Goal: Find specific page/section: Find specific page/section

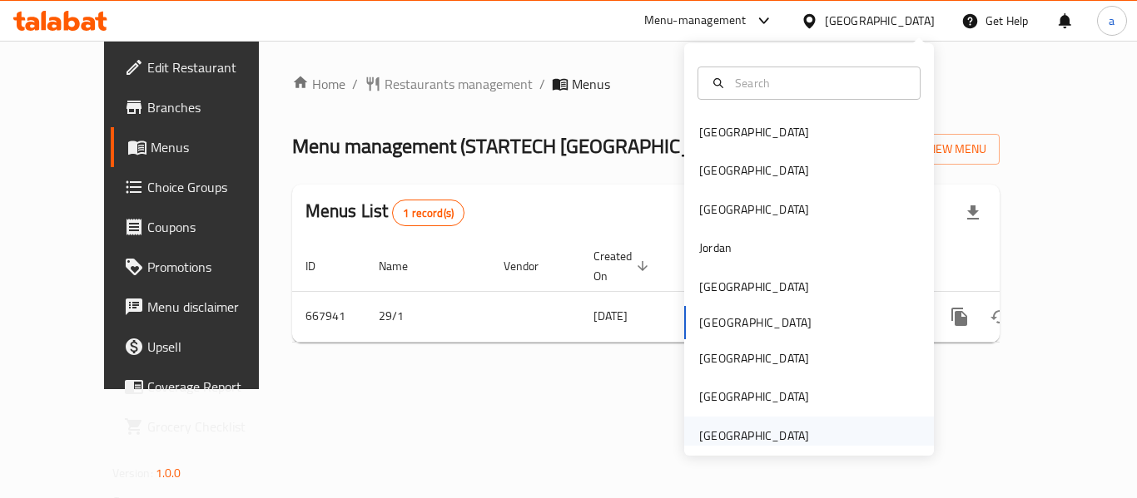
click at [777, 440] on div "United Arab Emirates" at bounding box center [754, 436] width 110 height 18
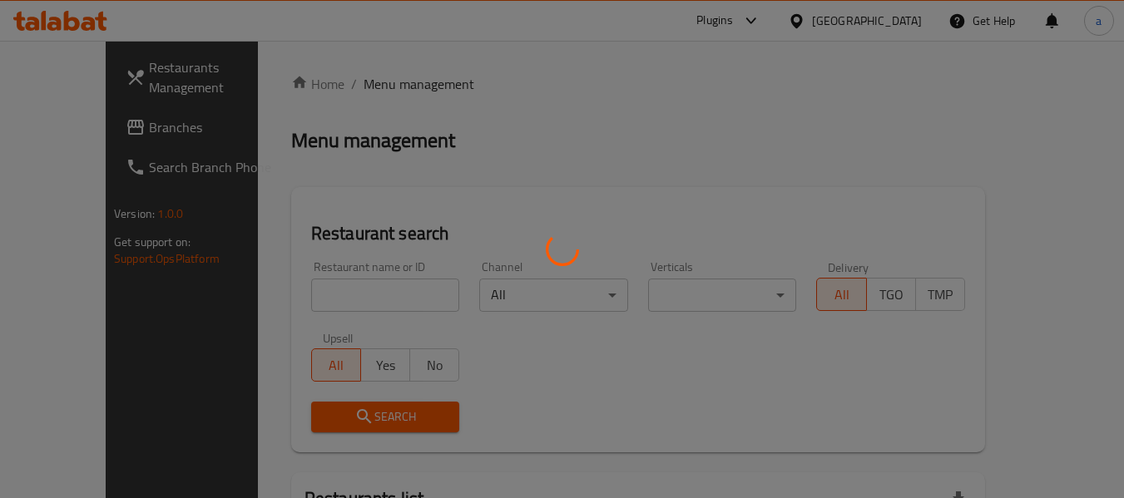
click at [100, 133] on div at bounding box center [562, 249] width 1124 height 498
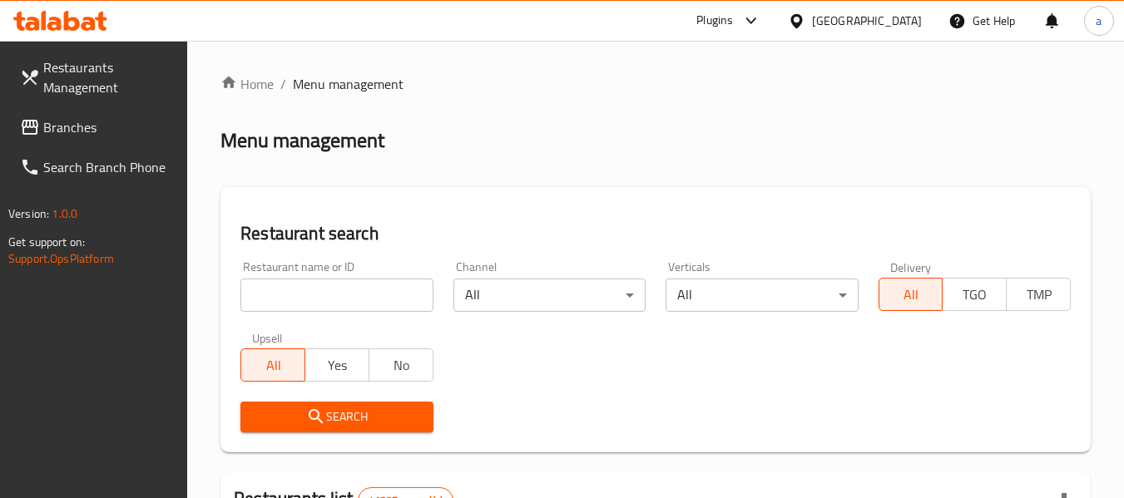
click at [100, 133] on span "Branches" at bounding box center [108, 127] width 131 height 20
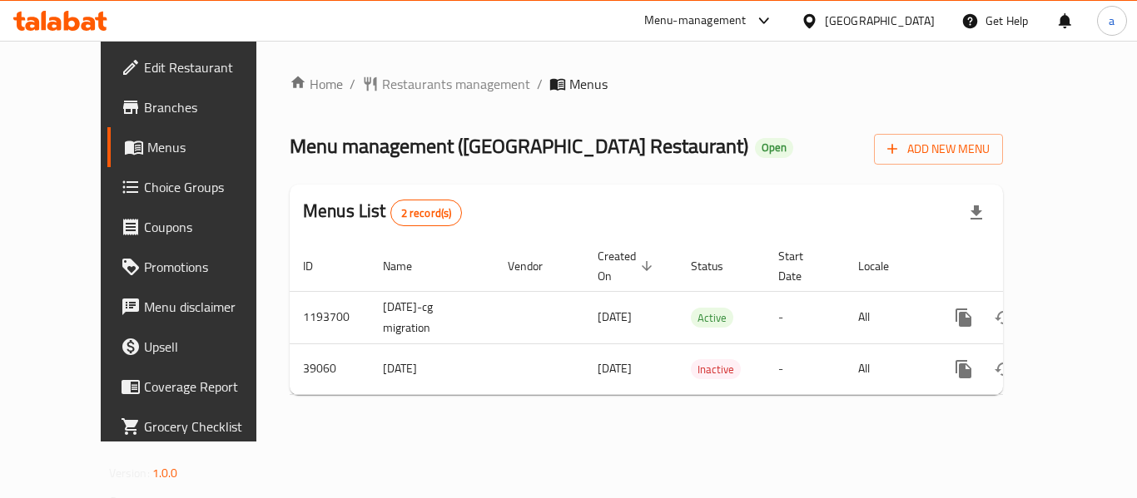
click at [849, 6] on div "United Arab Emirates" at bounding box center [867, 21] width 161 height 40
click at [844, 18] on div "United Arab Emirates" at bounding box center [880, 21] width 110 height 18
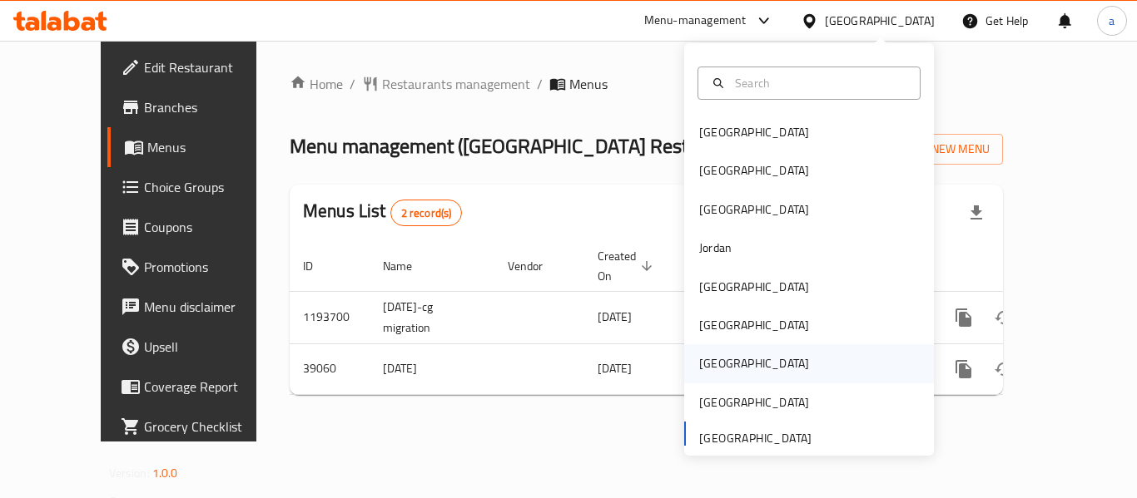
click at [699, 364] on div "[GEOGRAPHIC_DATA]" at bounding box center [754, 363] width 110 height 18
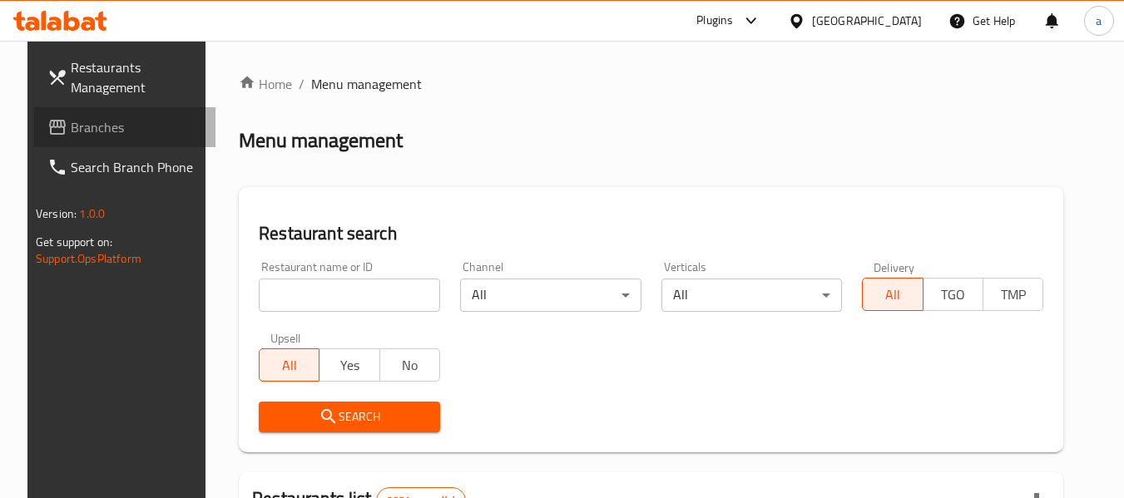
click at [111, 136] on span "Branches" at bounding box center [136, 127] width 131 height 20
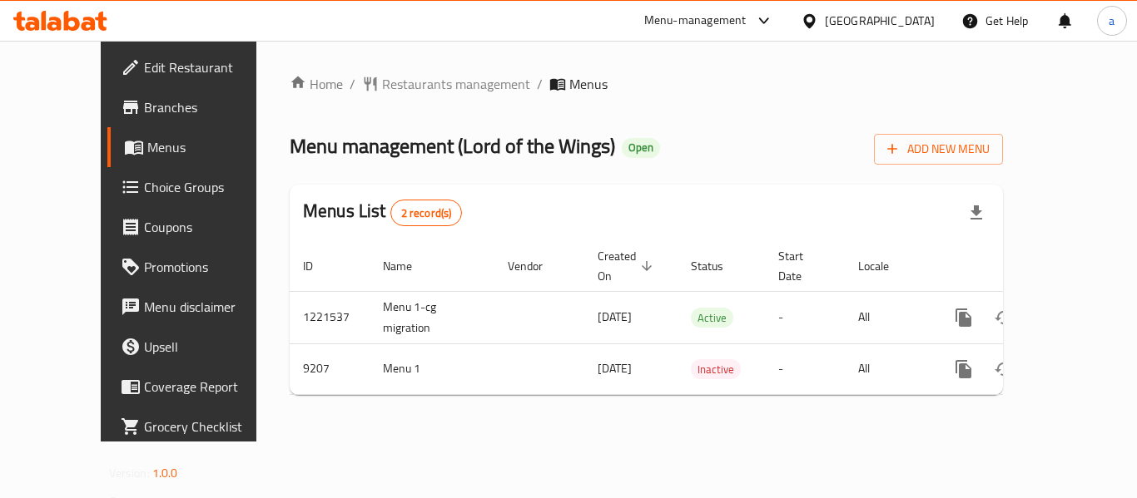
click at [746, 30] on div "Menu-management" at bounding box center [695, 21] width 102 height 20
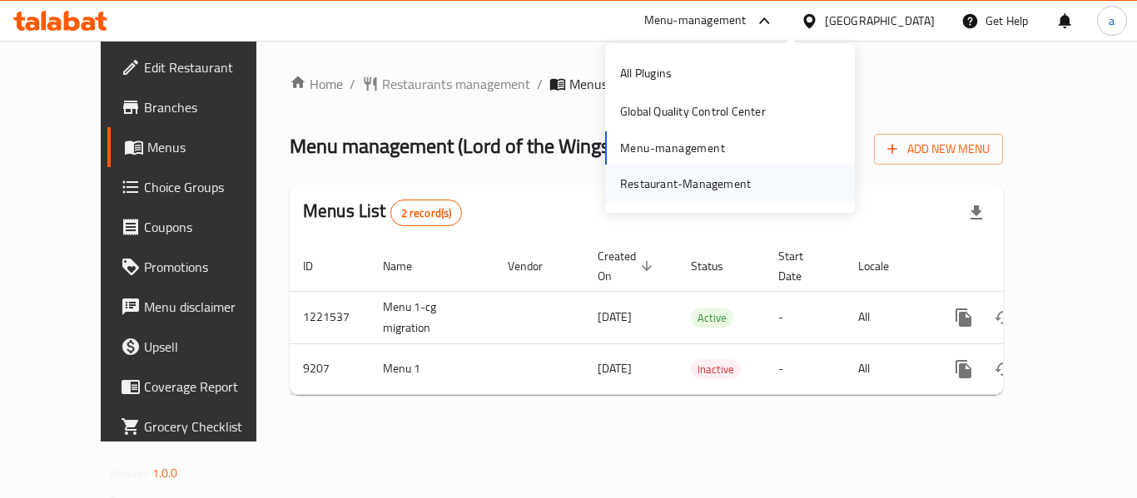
click at [721, 179] on div "Restaurant-Management" at bounding box center [685, 184] width 131 height 18
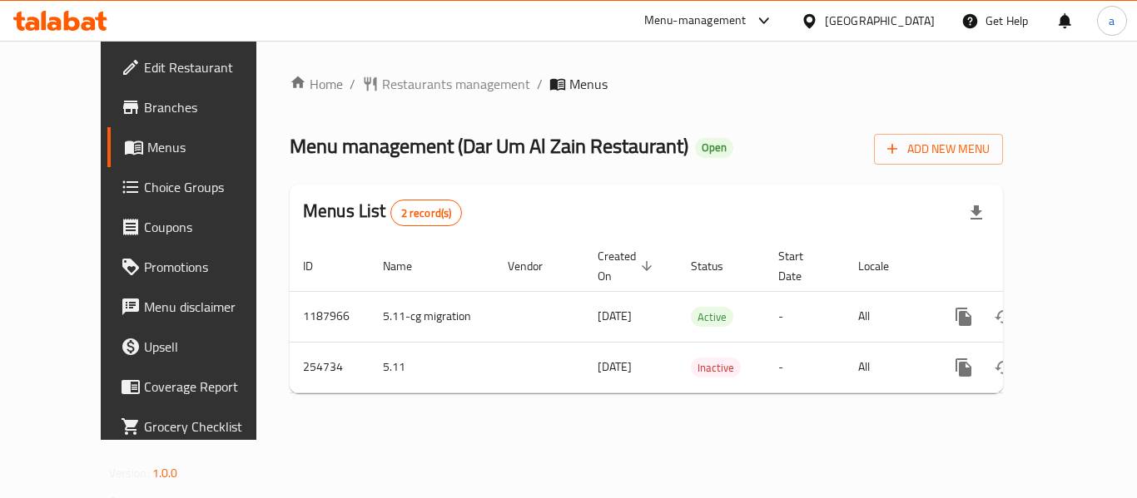
click at [746, 18] on div "Menu-management" at bounding box center [695, 21] width 102 height 20
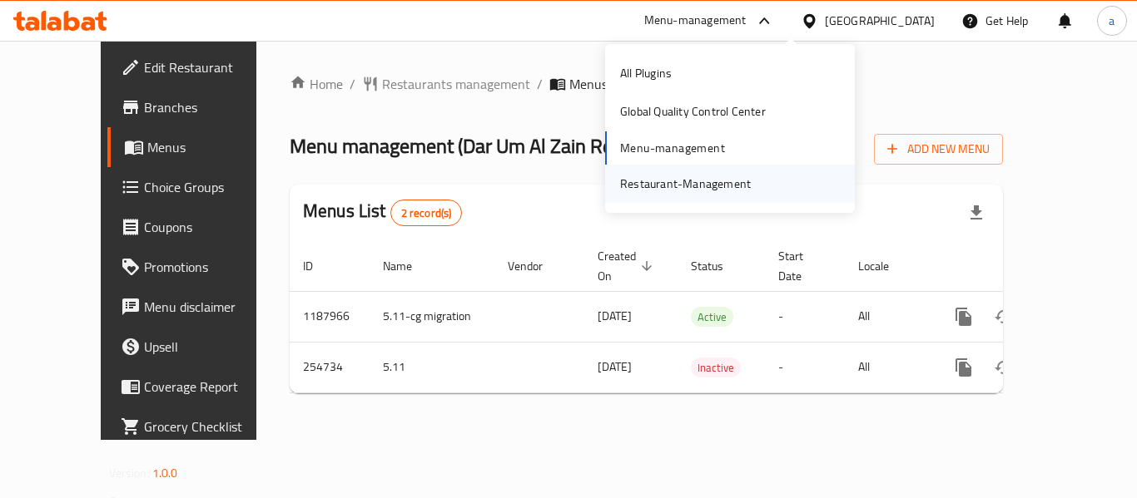
click at [721, 186] on div "Restaurant-Management" at bounding box center [685, 184] width 131 height 18
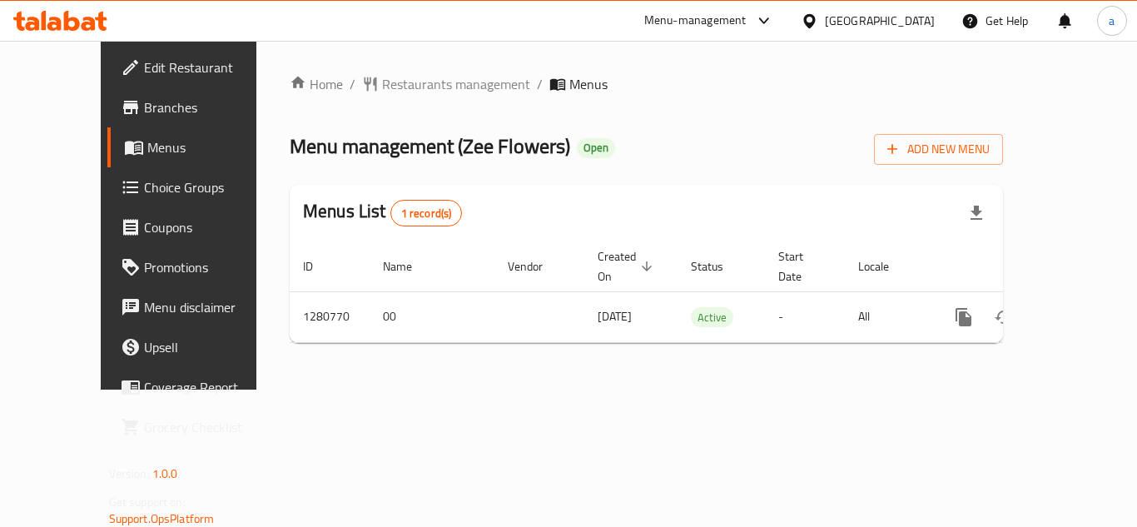
click at [815, 22] on icon at bounding box center [809, 20] width 12 height 14
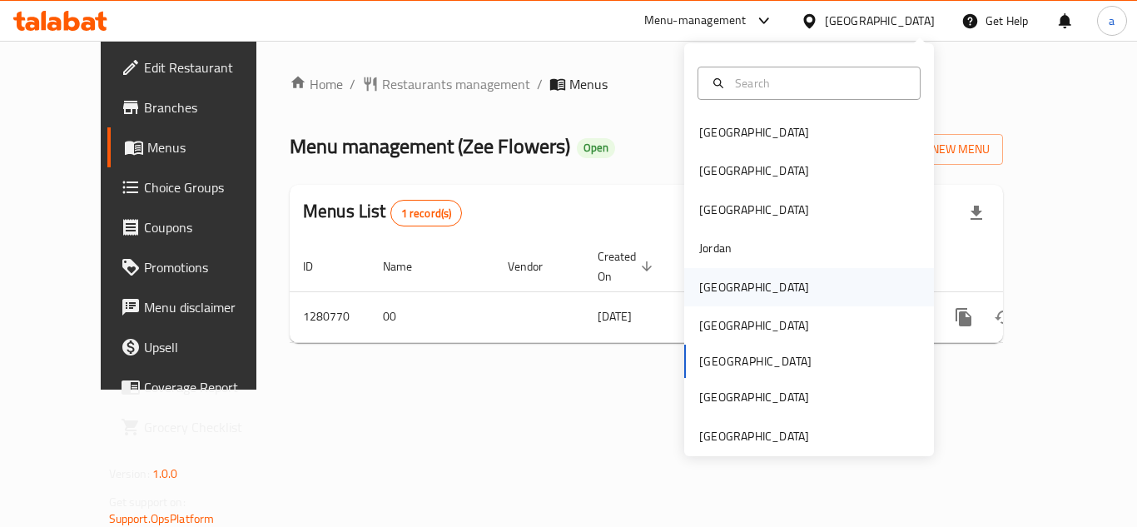
click at [720, 290] on div "Kuwait" at bounding box center [754, 287] width 110 height 18
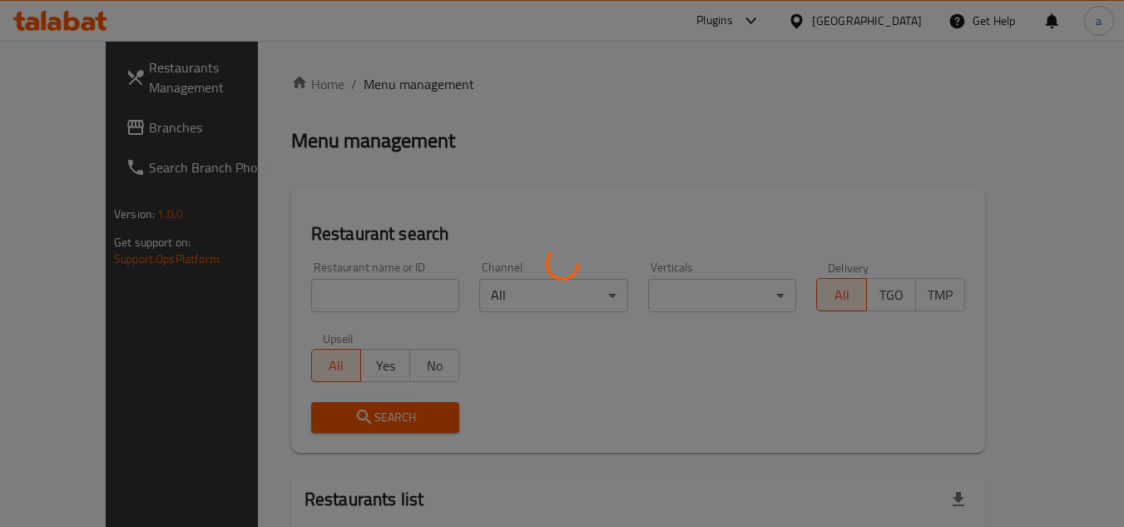
click at [57, 128] on div at bounding box center [562, 263] width 1124 height 527
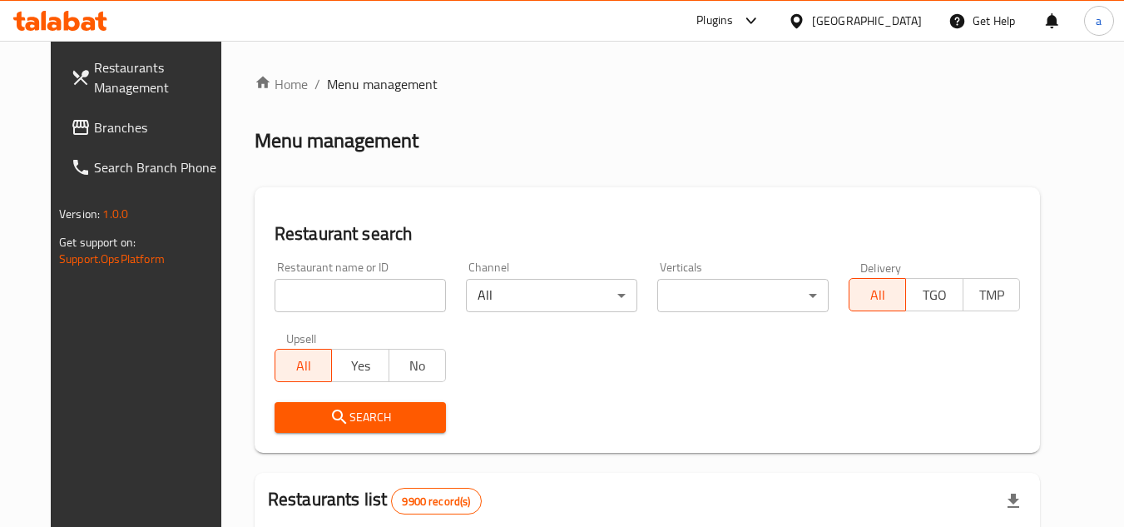
click at [94, 128] on span "Branches" at bounding box center [159, 127] width 131 height 20
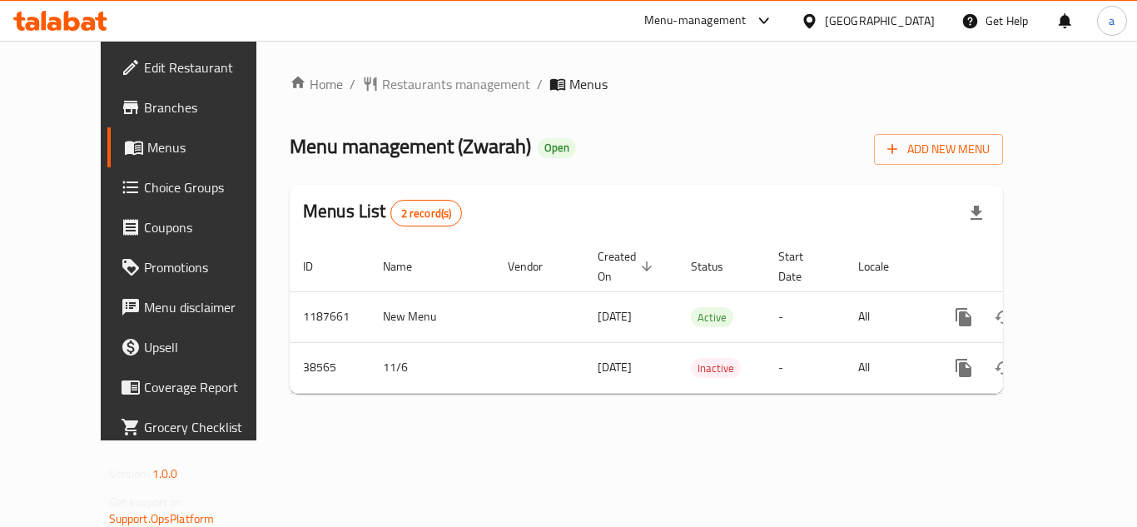
click at [901, 18] on div "Kuwait" at bounding box center [880, 21] width 110 height 18
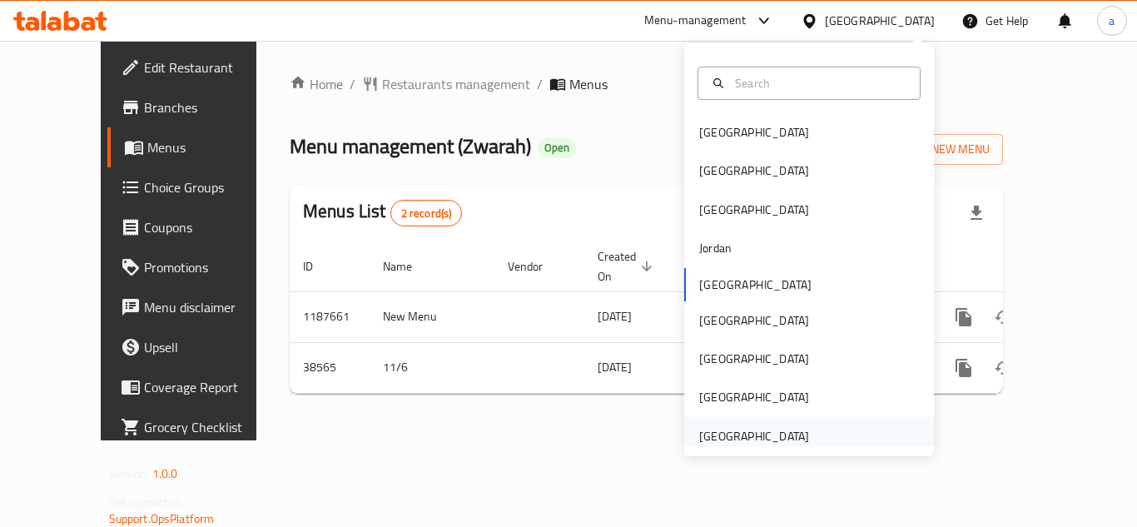
click at [763, 440] on div "[GEOGRAPHIC_DATA]" at bounding box center [754, 436] width 110 height 18
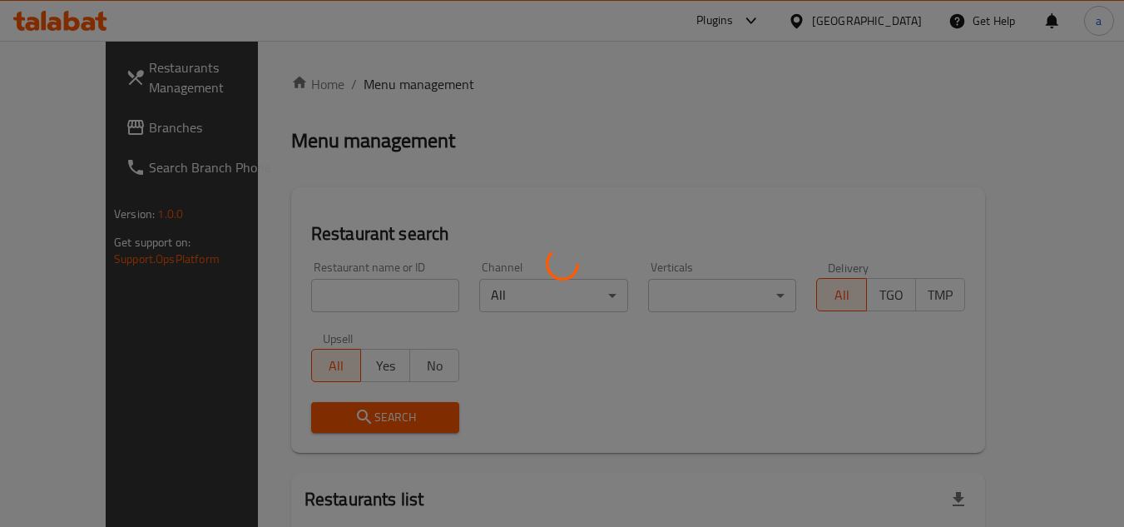
click at [59, 128] on div at bounding box center [562, 263] width 1124 height 527
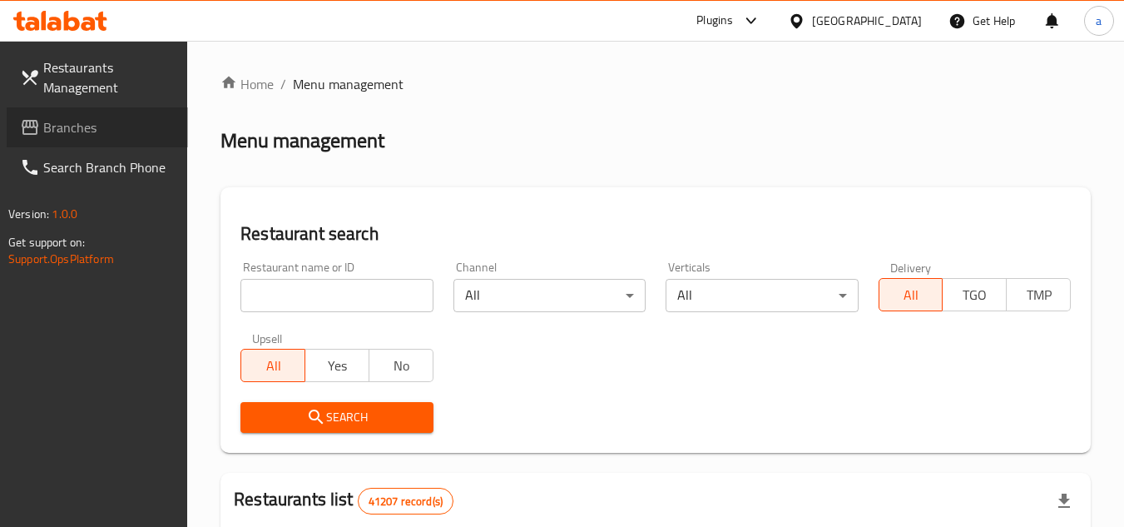
click at [59, 128] on span "Branches" at bounding box center [108, 127] width 131 height 20
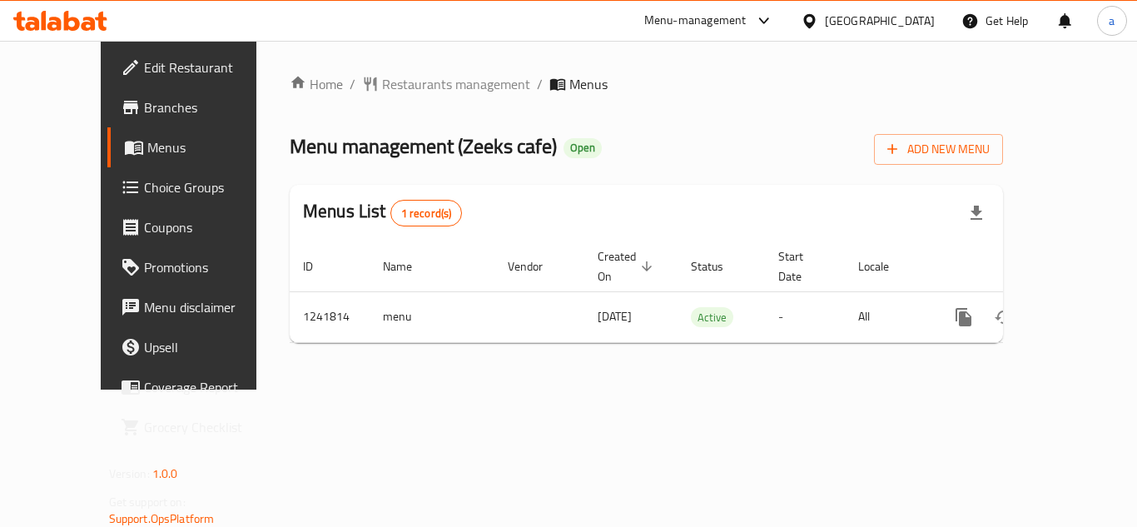
click at [862, 27] on div "[GEOGRAPHIC_DATA]" at bounding box center [880, 21] width 110 height 18
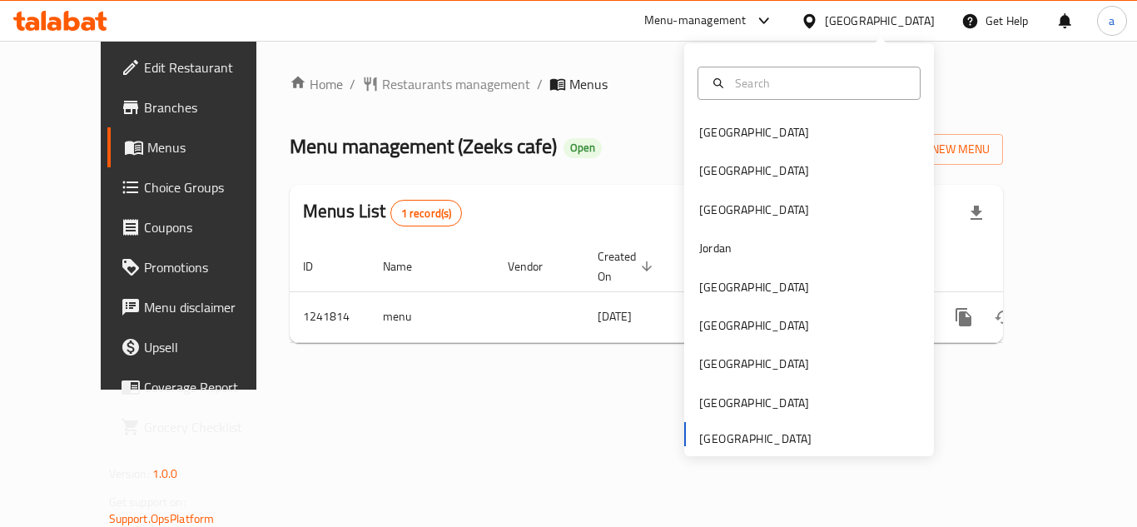
click at [707, 18] on div "Menu-management" at bounding box center [695, 21] width 102 height 20
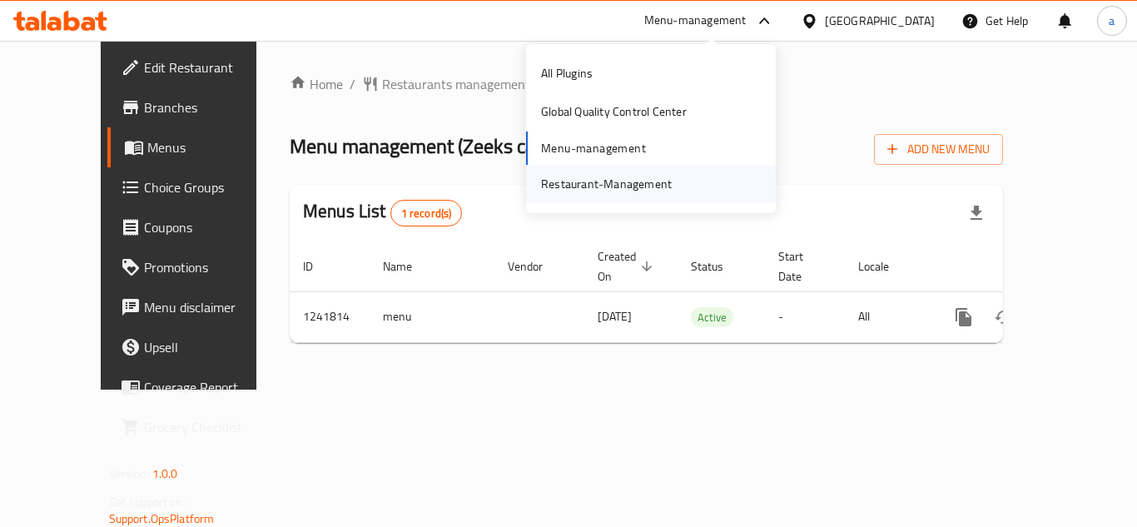
click at [627, 186] on div "Restaurant-Management" at bounding box center [606, 184] width 131 height 18
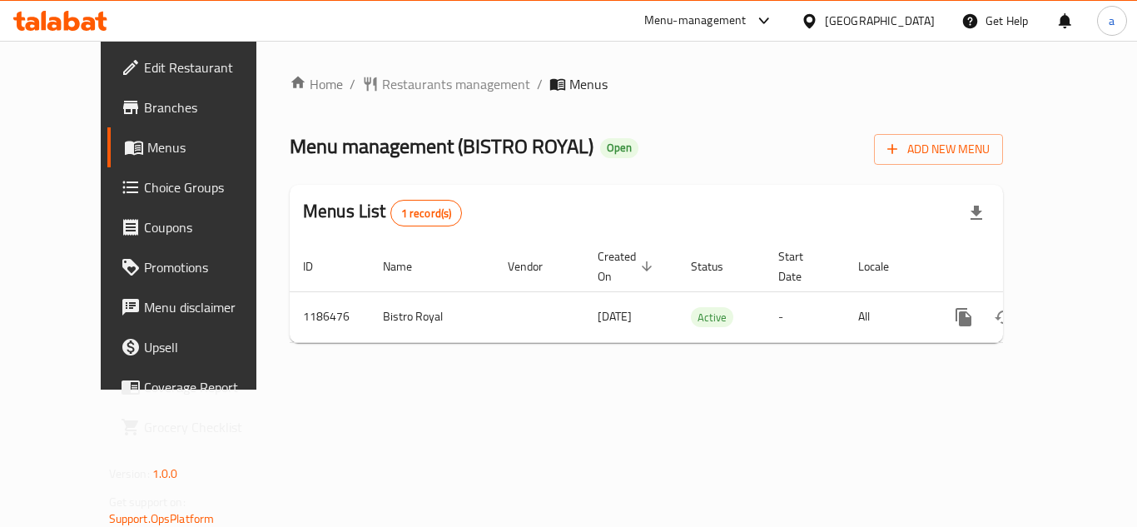
click at [714, 18] on div "Menu-management" at bounding box center [695, 21] width 102 height 20
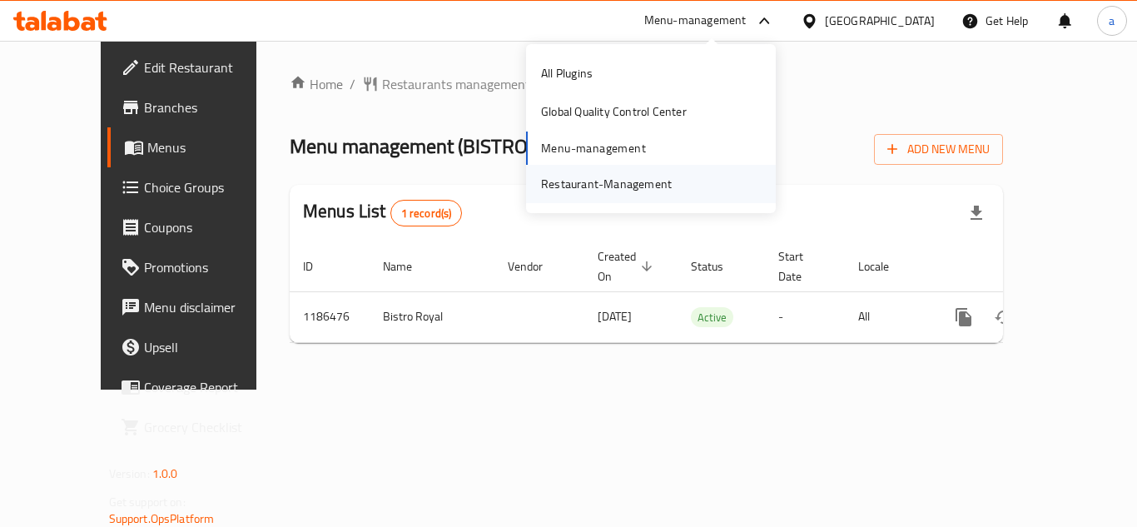
click at [644, 187] on div "Restaurant-Management" at bounding box center [606, 184] width 131 height 18
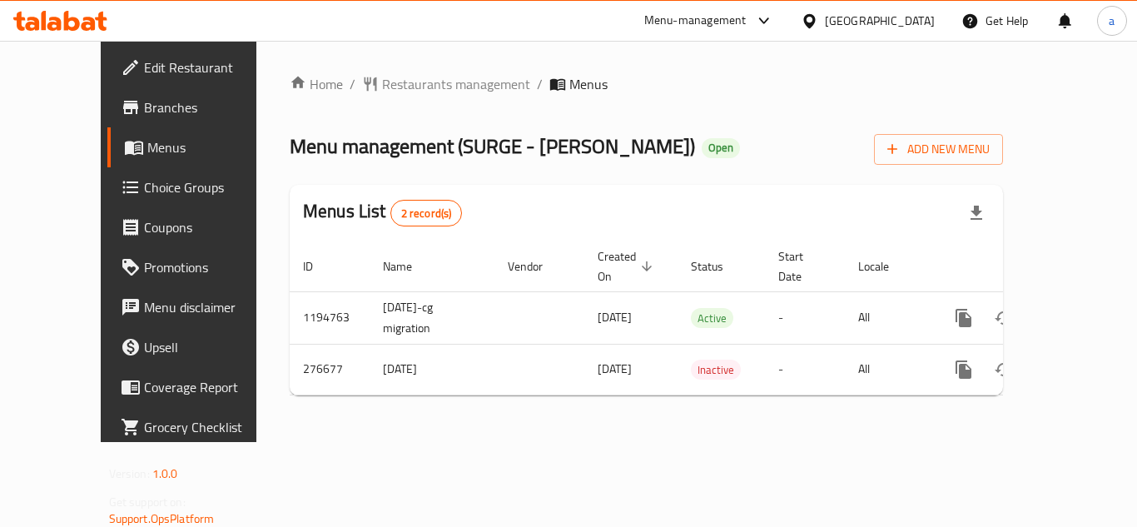
click at [716, 22] on div "Menu-management" at bounding box center [695, 21] width 102 height 20
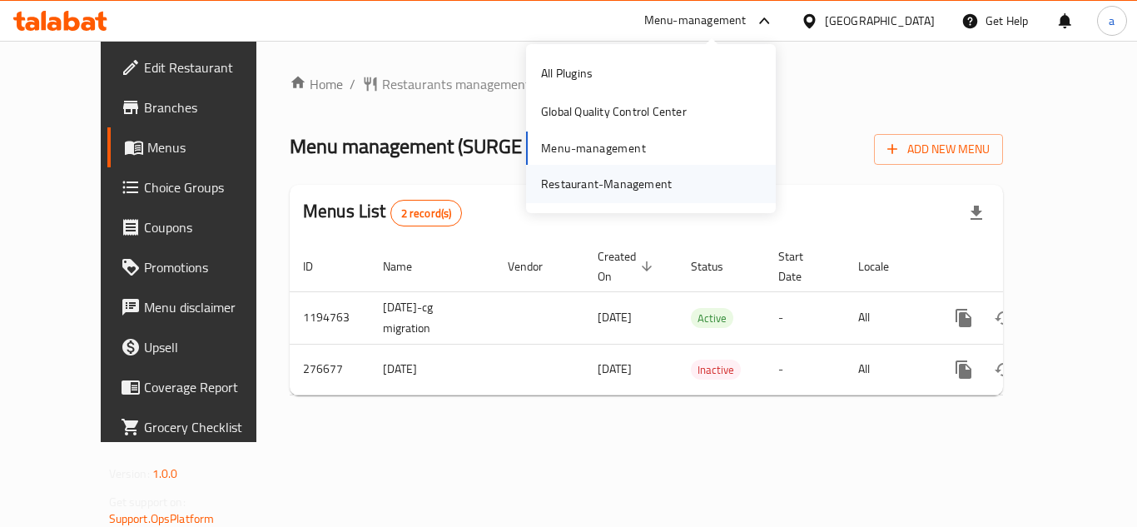
click at [650, 184] on div "Restaurant-Management" at bounding box center [606, 184] width 131 height 18
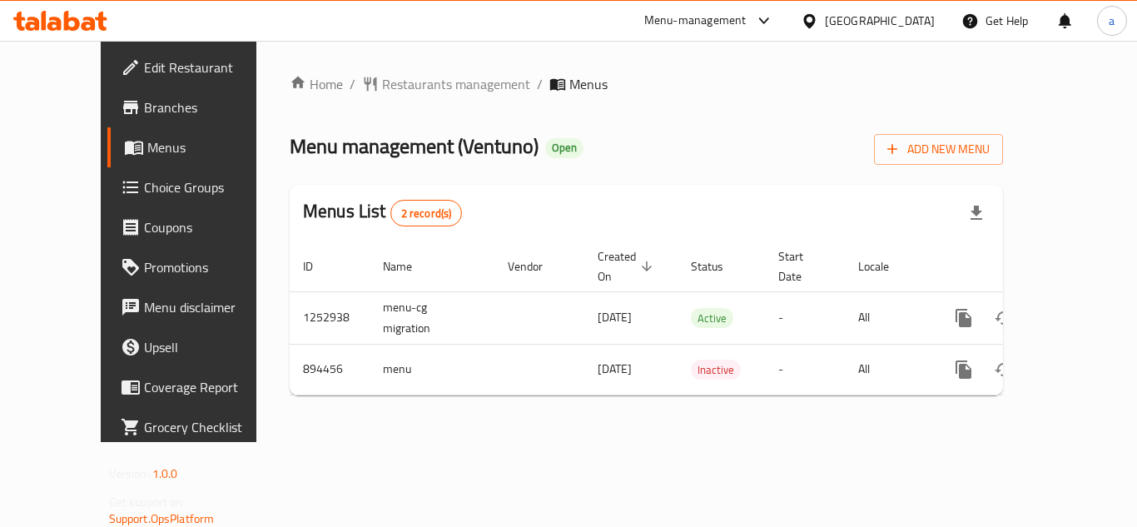
click at [749, 21] on div at bounding box center [759, 21] width 27 height 20
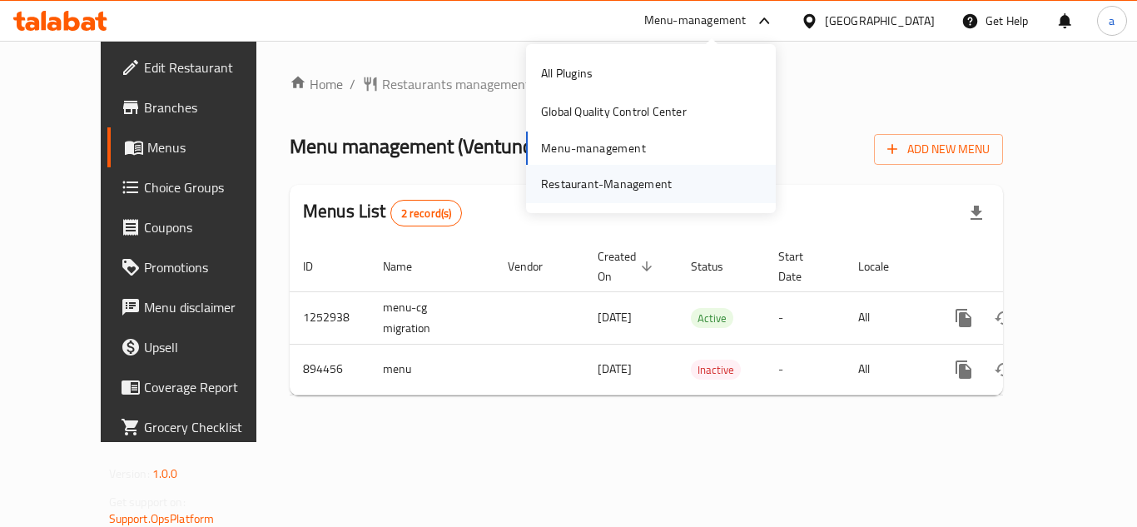
click at [642, 186] on div "Restaurant-Management" at bounding box center [606, 184] width 131 height 18
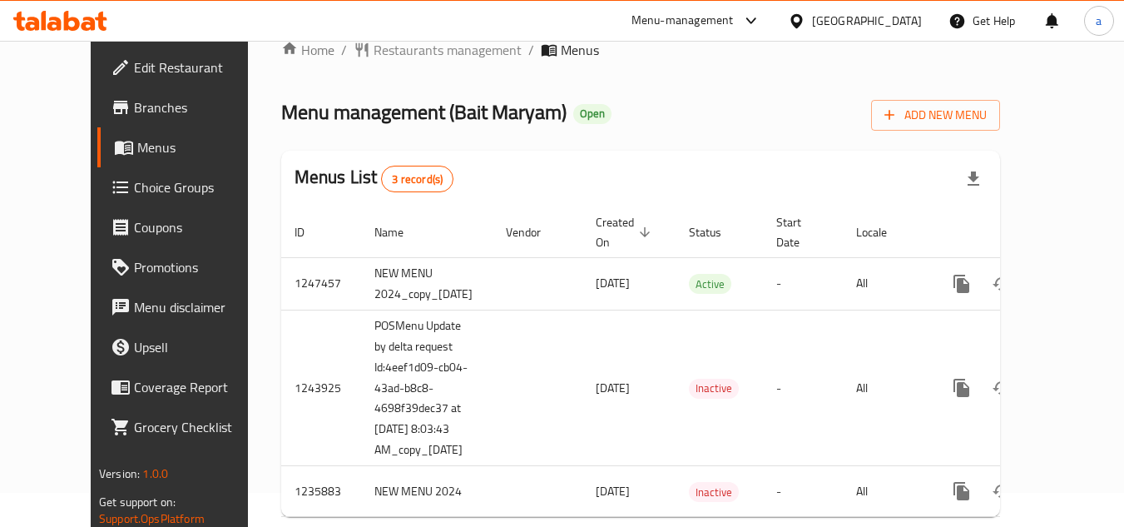
scroll to position [50, 0]
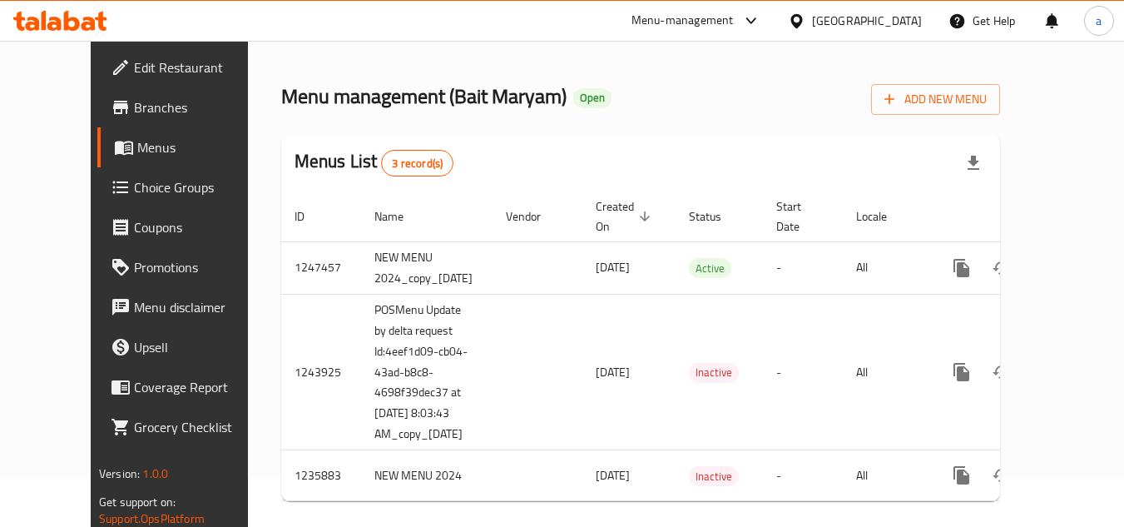
click at [847, 20] on div "[GEOGRAPHIC_DATA]" at bounding box center [867, 21] width 110 height 18
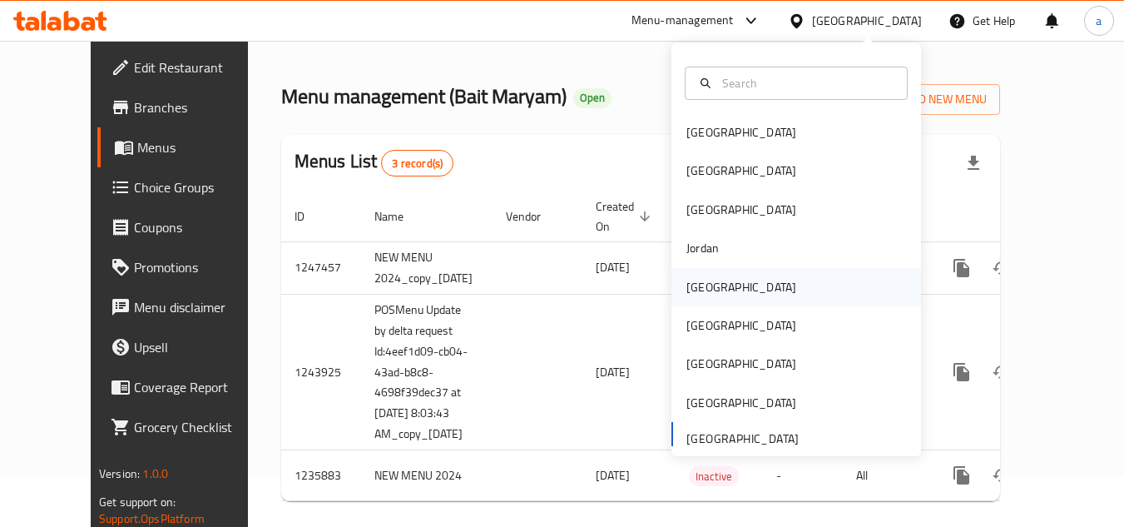
click at [705, 291] on div "[GEOGRAPHIC_DATA]" at bounding box center [741, 287] width 110 height 18
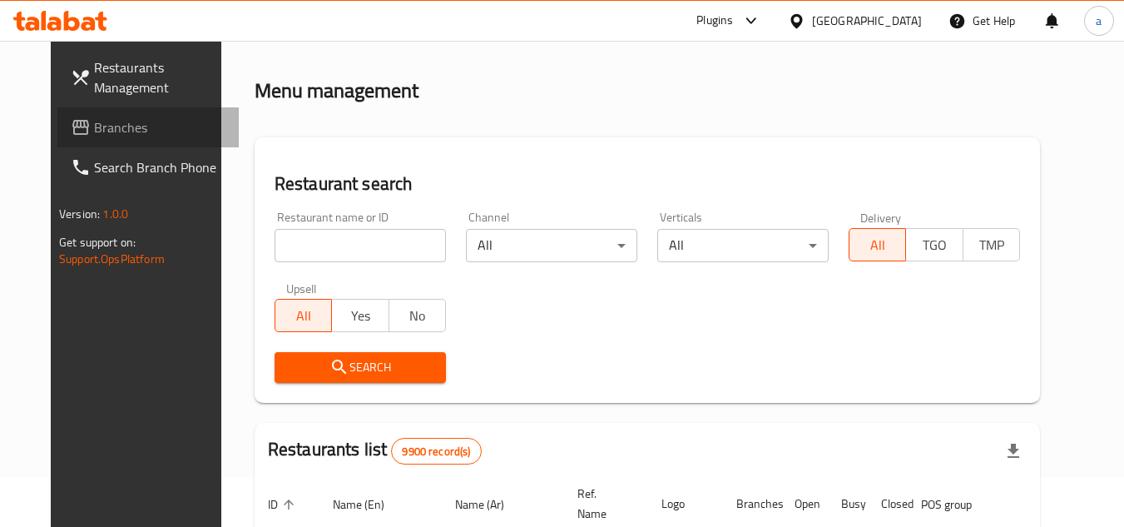
click at [94, 129] on span "Branches" at bounding box center [159, 127] width 131 height 20
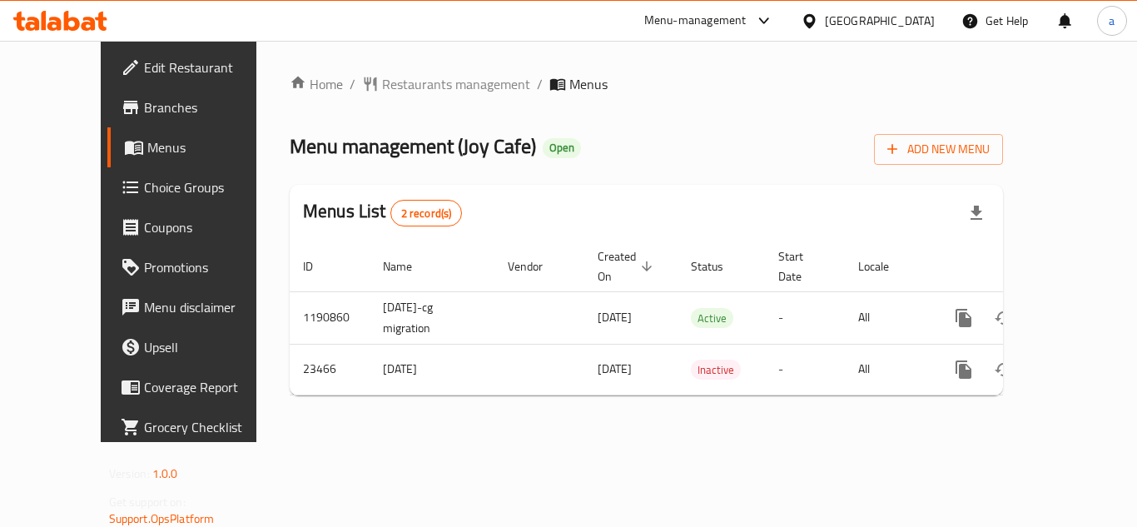
click at [825, 20] on div at bounding box center [812, 21] width 24 height 18
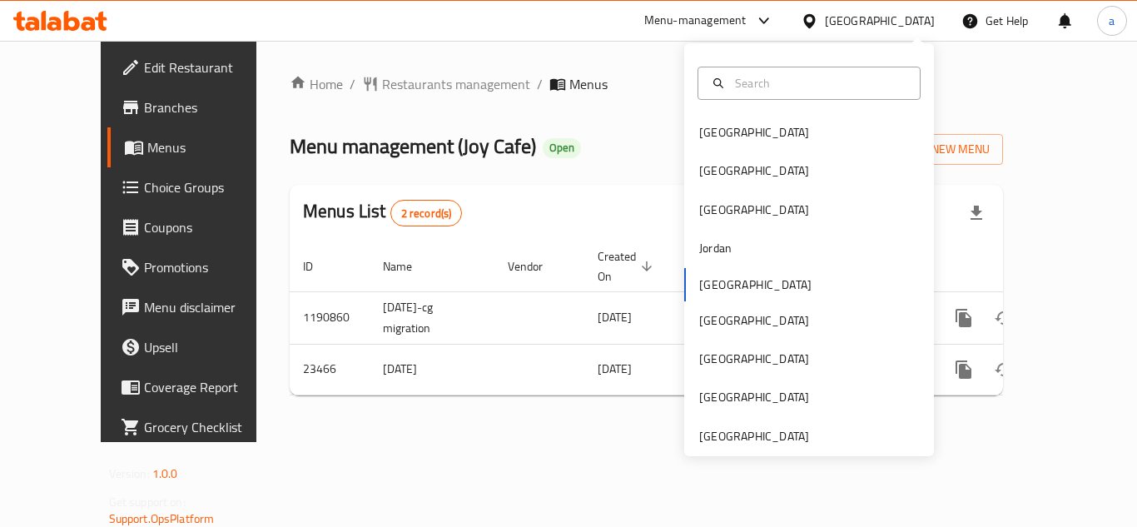
click at [600, 74] on ol "Home / Restaurants management / Menus" at bounding box center [646, 84] width 713 height 20
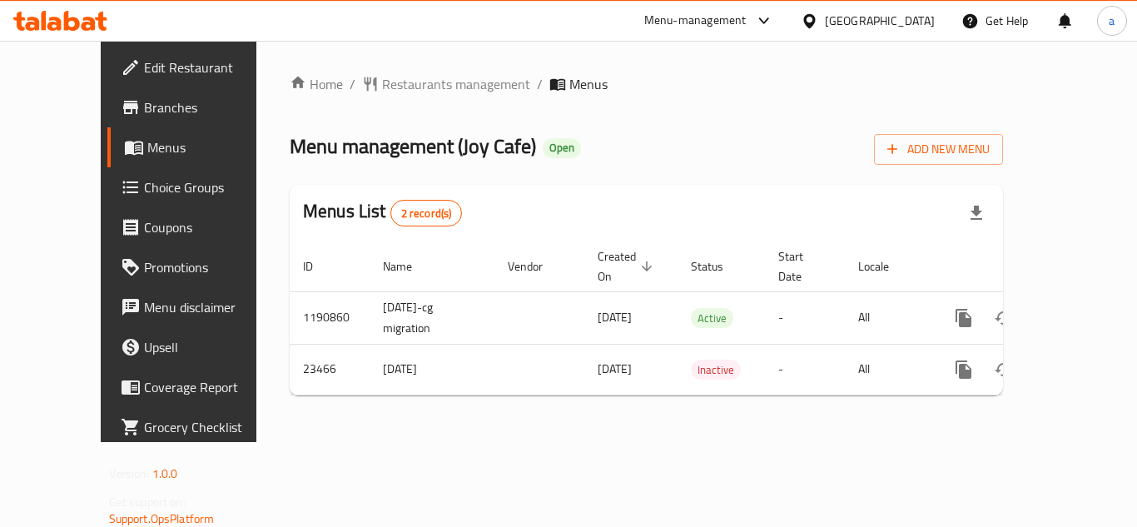
click at [818, 14] on icon at bounding box center [808, 20] width 17 height 17
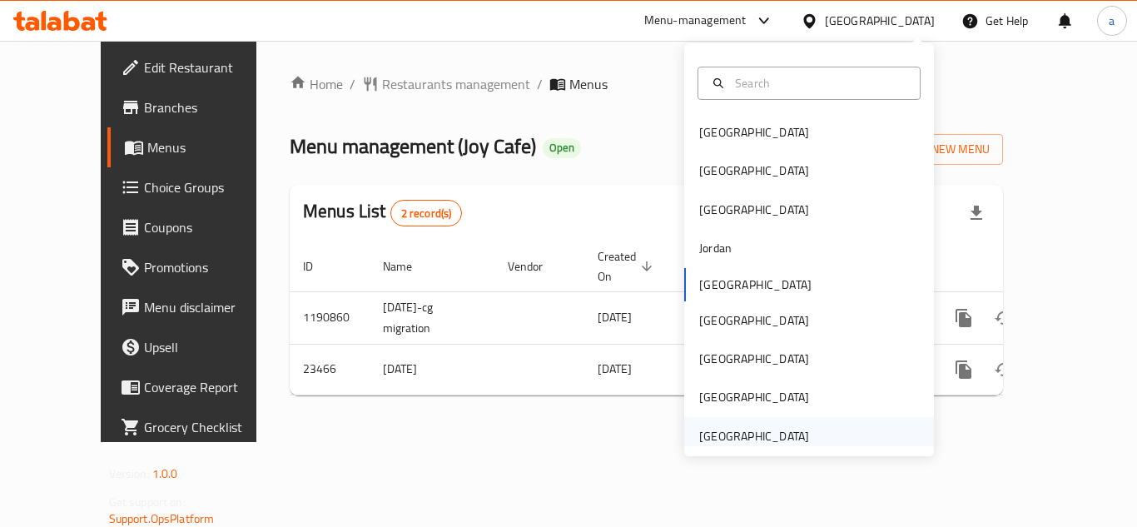
click at [750, 427] on div "[GEOGRAPHIC_DATA]" at bounding box center [754, 436] width 110 height 18
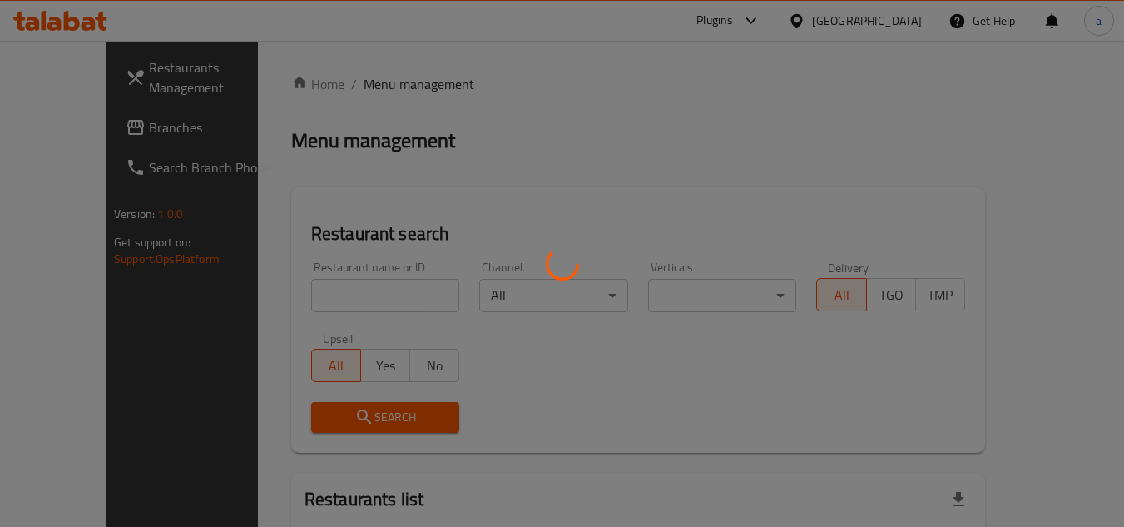
click at [92, 131] on div at bounding box center [562, 263] width 1124 height 527
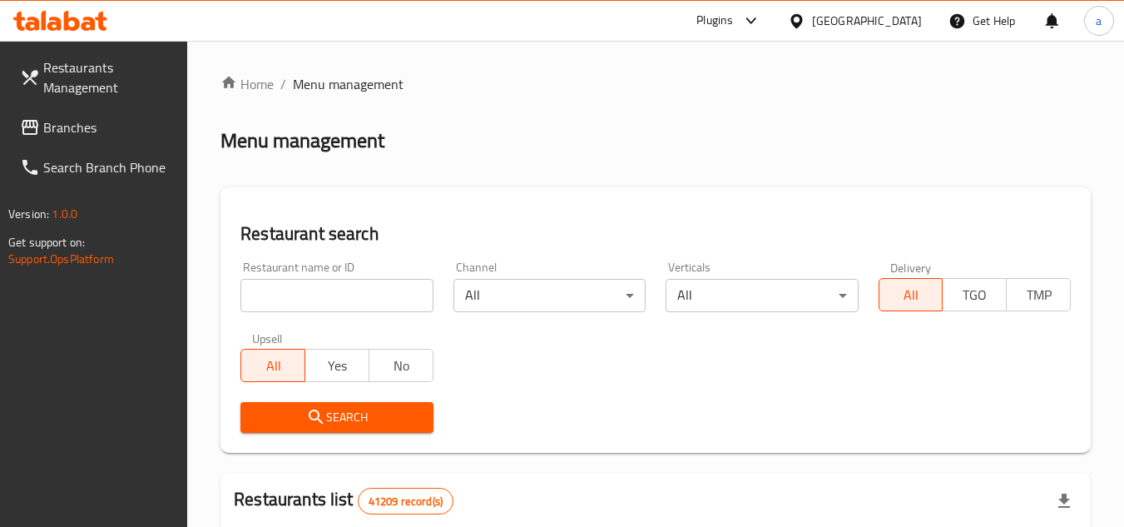
click at [92, 131] on span "Branches" at bounding box center [108, 127] width 131 height 20
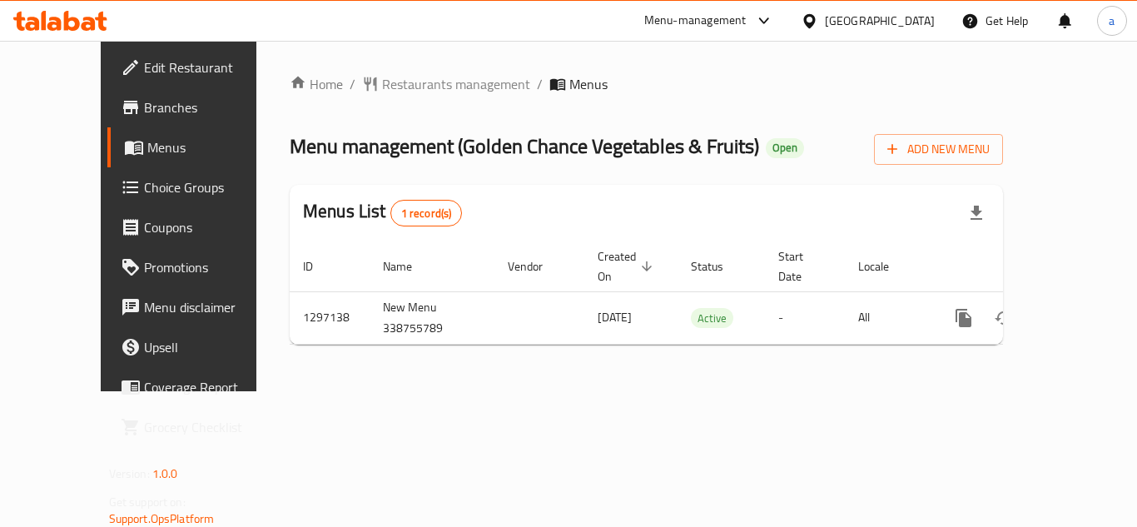
click at [747, 17] on div at bounding box center [759, 21] width 27 height 20
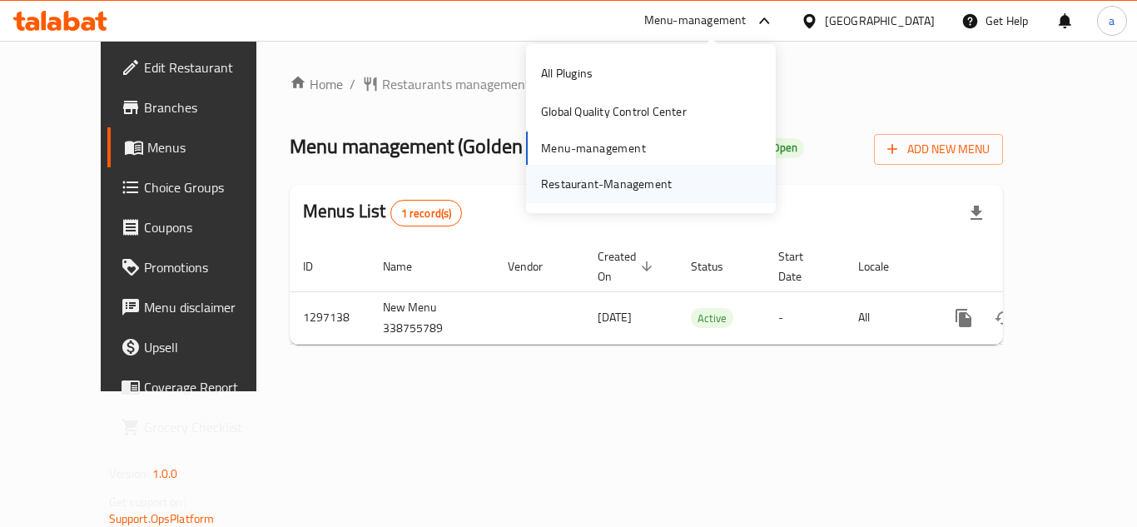
click at [622, 187] on div "Restaurant-Management" at bounding box center [606, 184] width 131 height 18
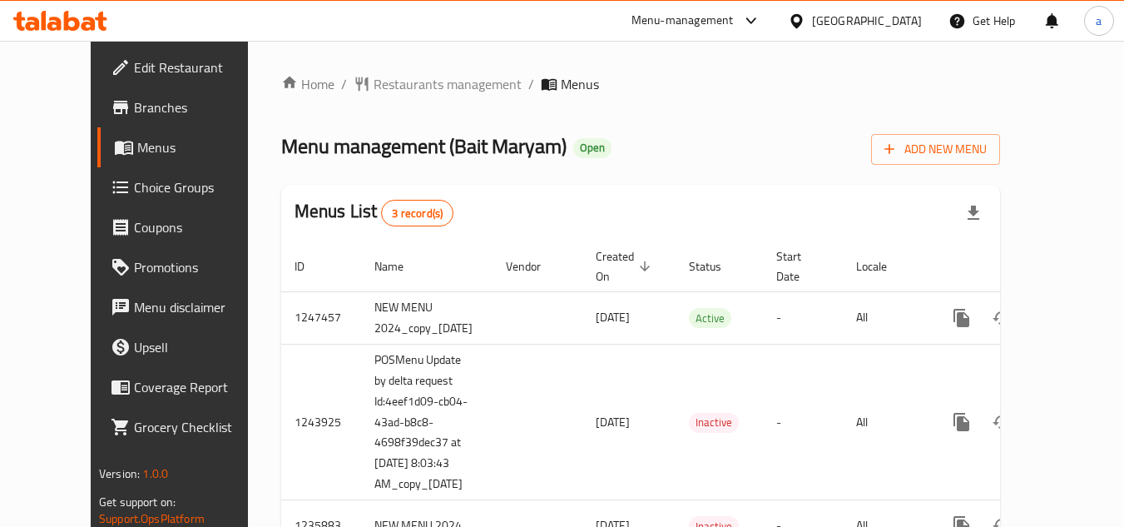
click at [840, 22] on div "[GEOGRAPHIC_DATA]" at bounding box center [867, 21] width 110 height 18
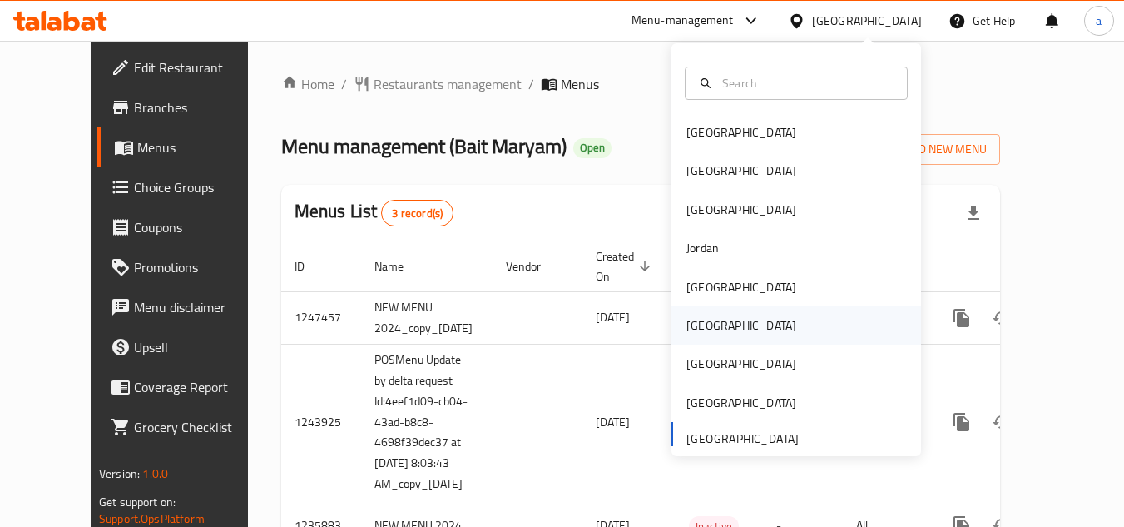
click at [711, 332] on div "[GEOGRAPHIC_DATA]" at bounding box center [741, 325] width 136 height 38
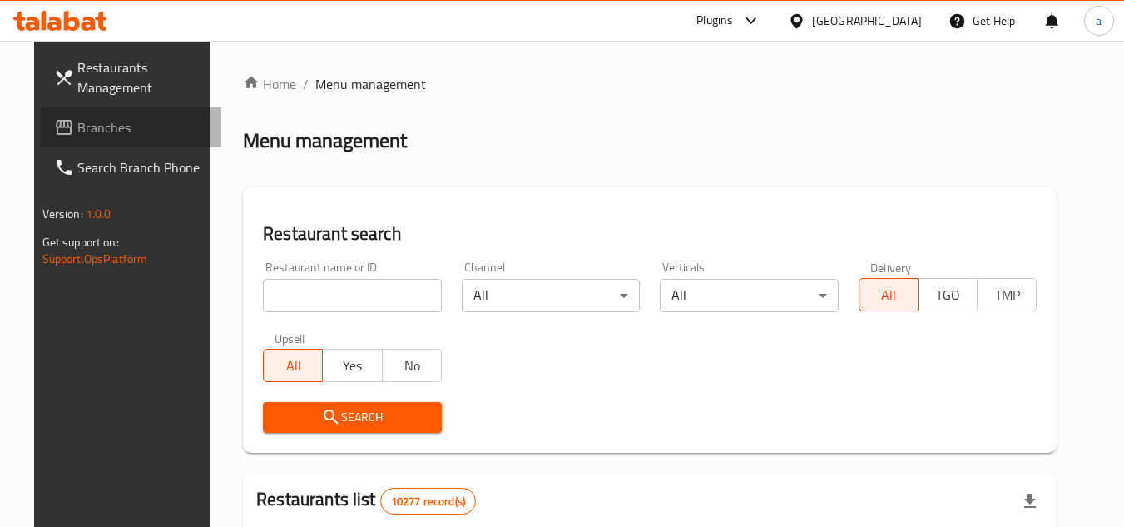
click at [93, 135] on span "Branches" at bounding box center [142, 127] width 131 height 20
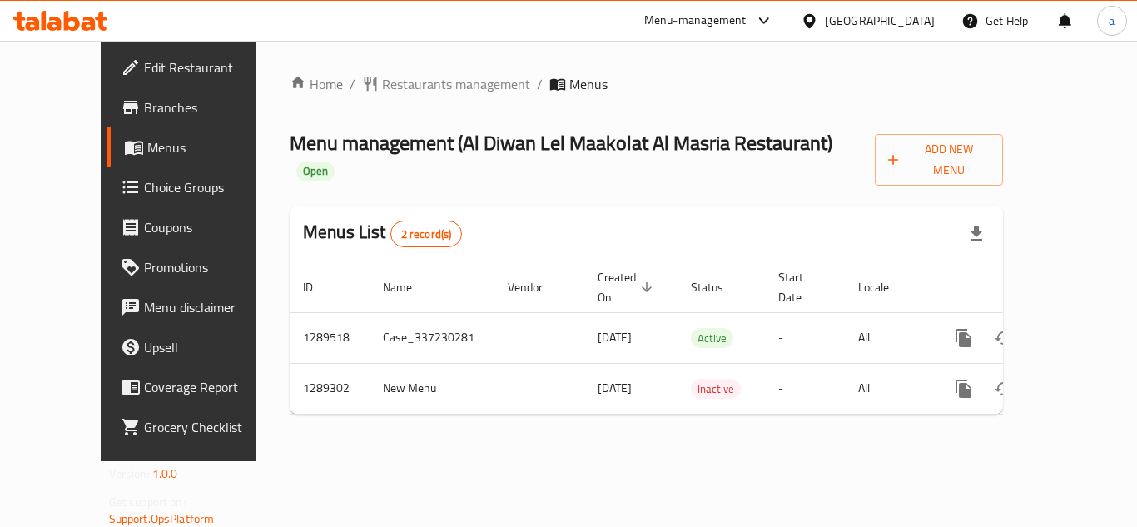
click at [818, 13] on icon at bounding box center [808, 20] width 17 height 17
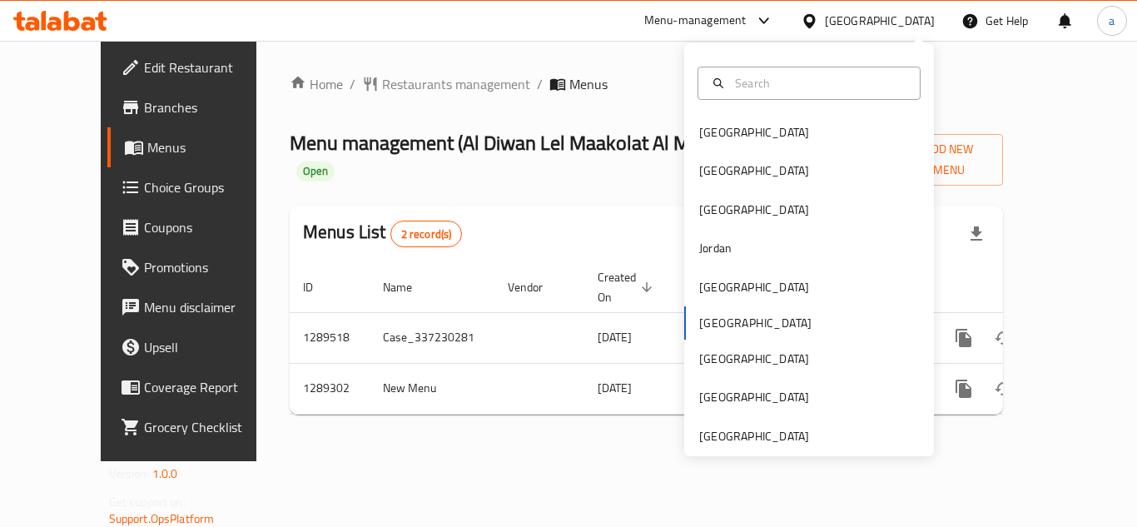
click at [746, 17] on div "Menu-management" at bounding box center [695, 21] width 102 height 20
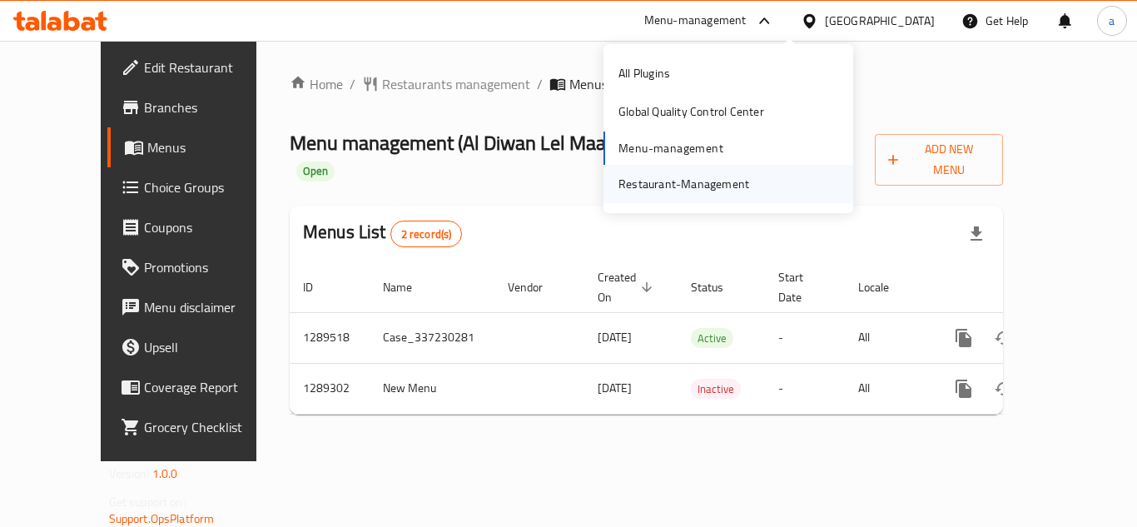
click at [655, 186] on div "Restaurant-Management" at bounding box center [683, 184] width 131 height 18
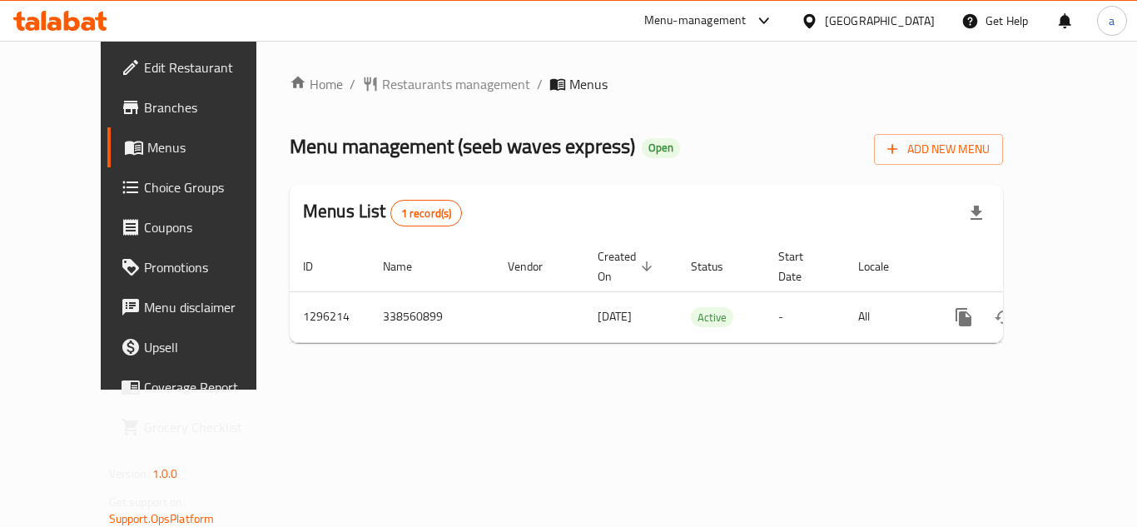
click at [908, 17] on div "[GEOGRAPHIC_DATA]" at bounding box center [880, 21] width 110 height 18
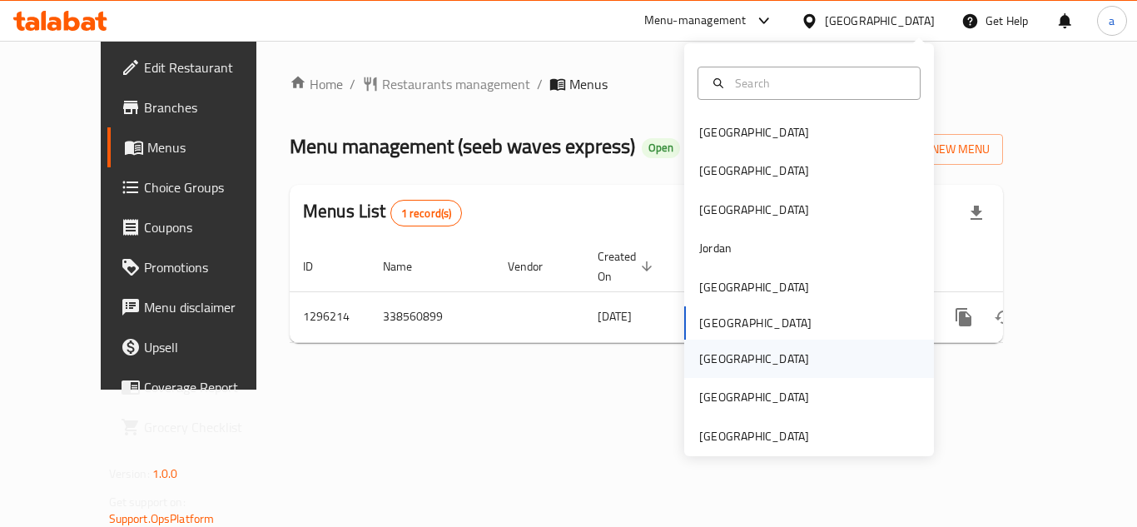
click at [699, 355] on div "[GEOGRAPHIC_DATA]" at bounding box center [754, 358] width 110 height 18
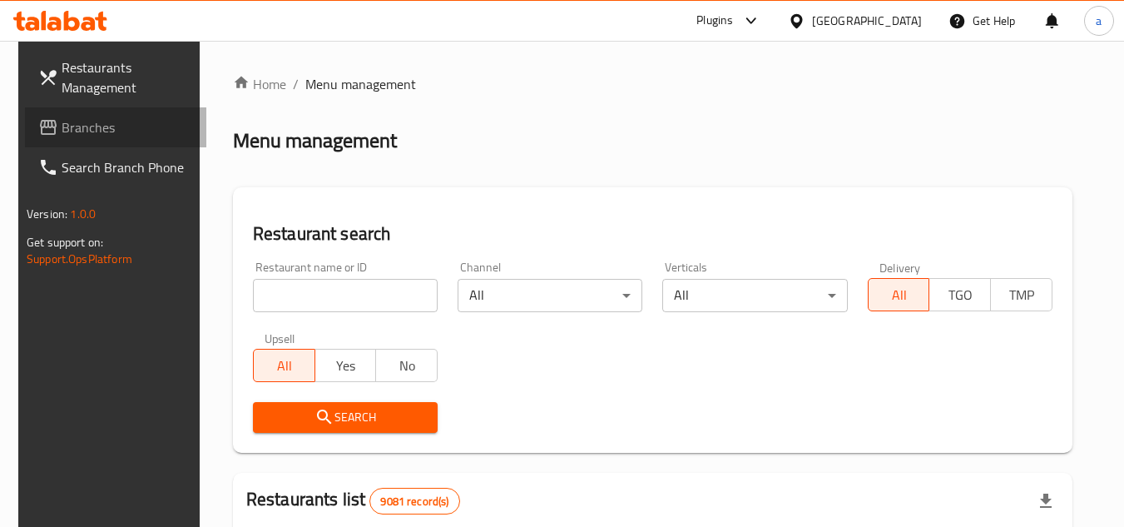
click at [80, 122] on span "Branches" at bounding box center [127, 127] width 131 height 20
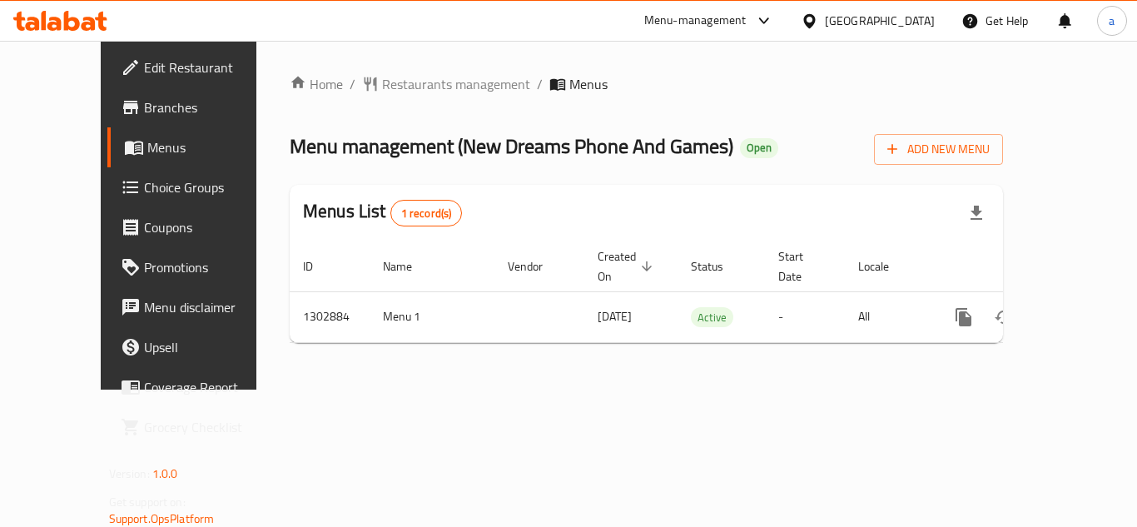
click at [818, 21] on icon at bounding box center [808, 20] width 17 height 17
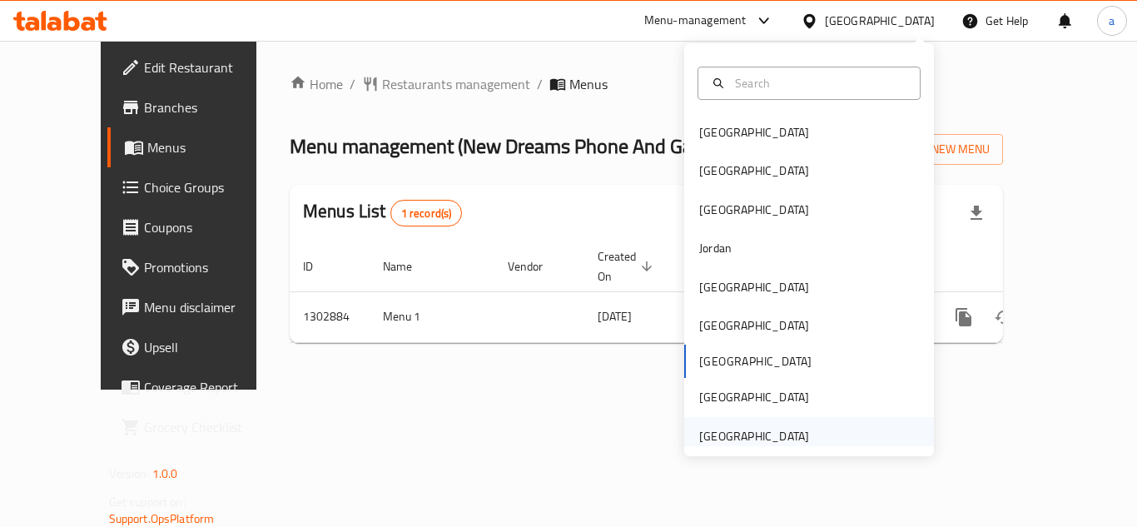
click at [730, 440] on div "[GEOGRAPHIC_DATA]" at bounding box center [754, 436] width 110 height 18
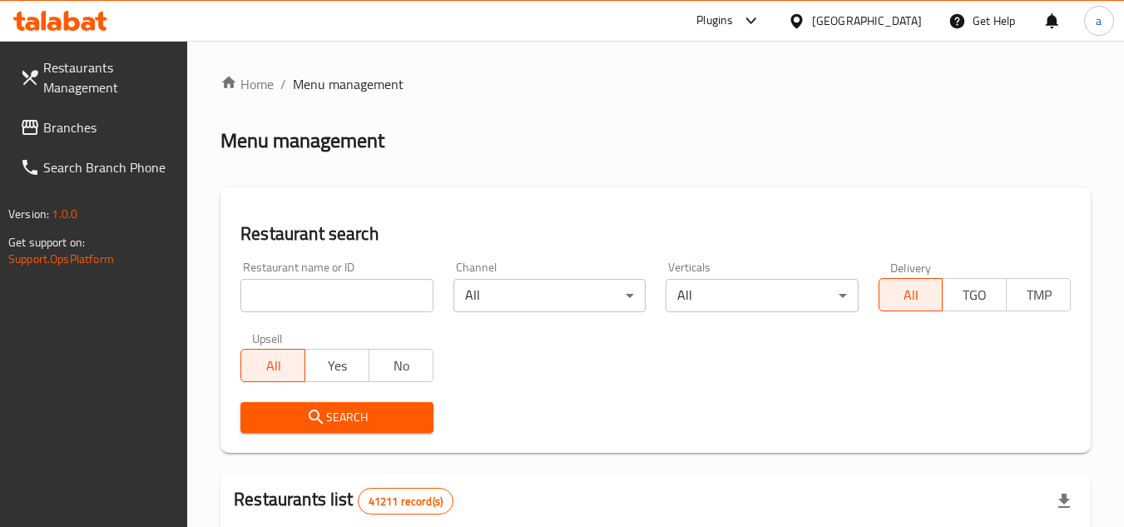
click at [74, 130] on span "Branches" at bounding box center [108, 127] width 131 height 20
